Goal: Task Accomplishment & Management: Manage account settings

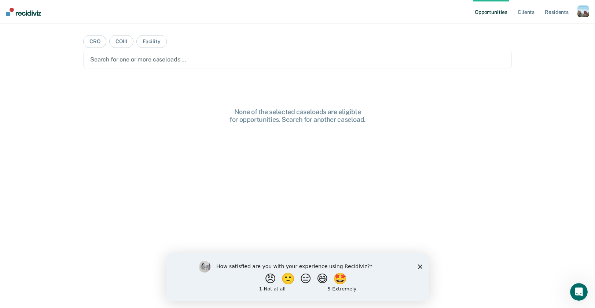
click at [587, 12] on div "button" at bounding box center [583, 11] width 12 height 12
click at [532, 27] on link "Profile" at bounding box center [553, 30] width 59 height 6
